Goal: Check status

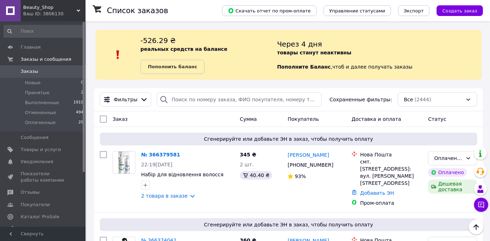
scroll to position [129, 0]
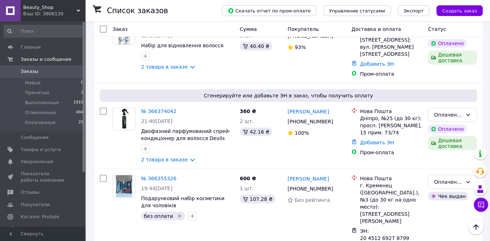
click at [57, 72] on span "Заказы" at bounding box center [43, 71] width 45 height 6
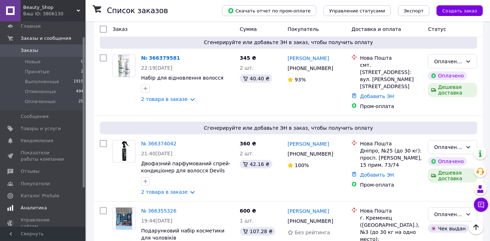
scroll to position [32, 0]
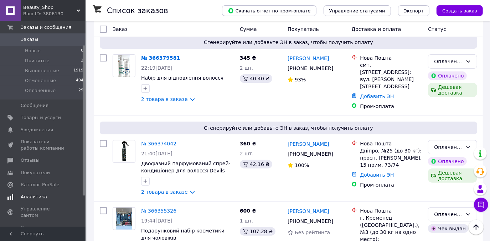
click at [27, 199] on span "Аналитика" at bounding box center [34, 197] width 26 height 6
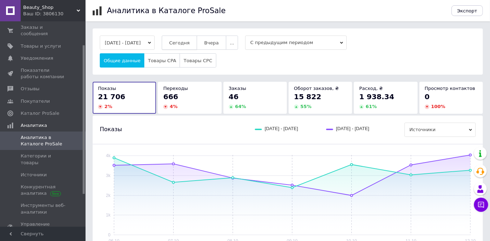
click at [197, 42] on button "Сегодня" at bounding box center [179, 43] width 35 height 14
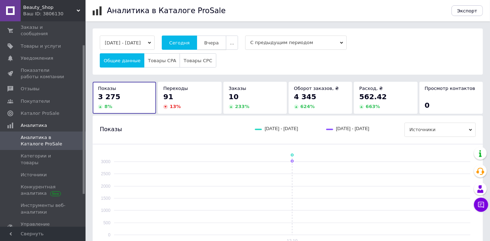
click at [226, 40] on button "Вчера" at bounding box center [212, 43] width 30 height 14
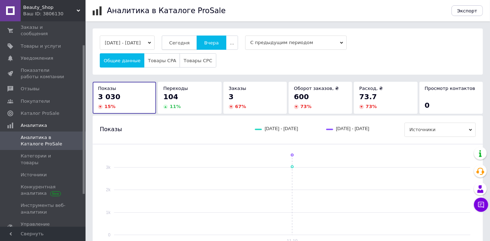
click at [189, 43] on span "Сегодня" at bounding box center [179, 42] width 20 height 5
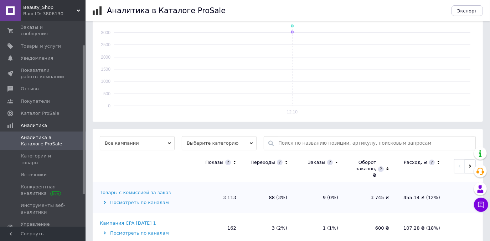
scroll to position [140, 0]
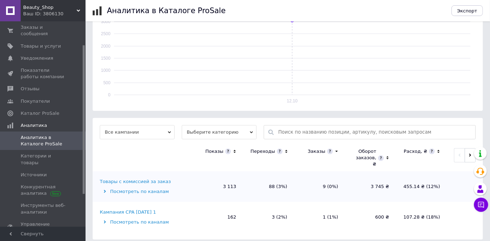
click at [103, 221] on icon at bounding box center [104, 222] width 3 height 3
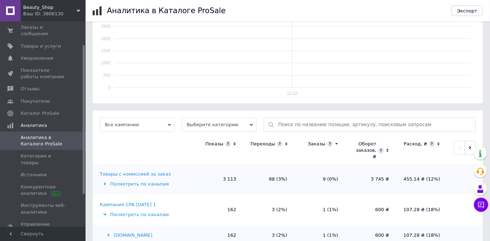
scroll to position [161, 0]
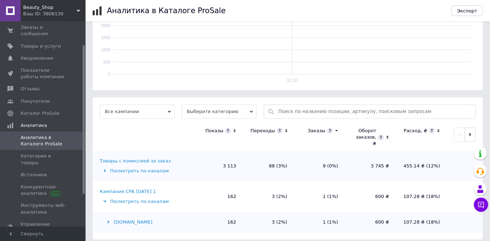
click at [108, 221] on icon at bounding box center [108, 222] width 2 height 3
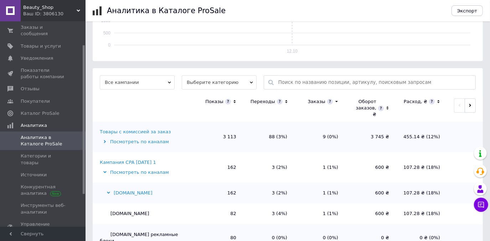
scroll to position [202, 0]
